Goal: Find specific page/section: Find specific page/section

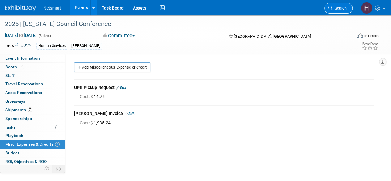
click at [336, 5] on link "Search" at bounding box center [338, 8] width 28 height 11
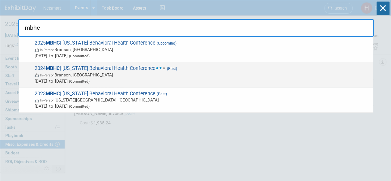
type input "mbhc"
click at [155, 70] on span "2024 MBHC | [US_STATE] Behavioral Health Conference (Past) In-Person [PERSON_NA…" at bounding box center [201, 74] width 337 height 19
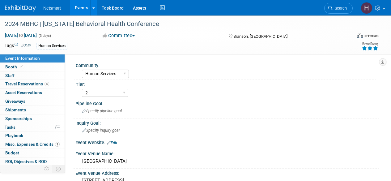
select select "Human Services"
select select "2"
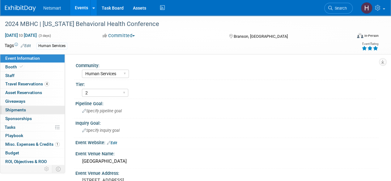
click at [33, 111] on link "0 Shipments 0" at bounding box center [32, 110] width 64 height 8
